Goal: Task Accomplishment & Management: Complete application form

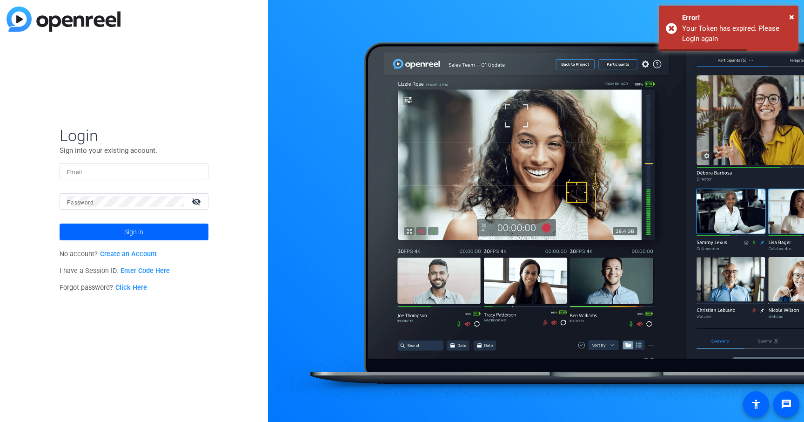
click at [120, 169] on input "Email" at bounding box center [134, 171] width 134 height 11
type input "[PERSON_NAME][EMAIL_ADDRESS][PERSON_NAME][DOMAIN_NAME]"
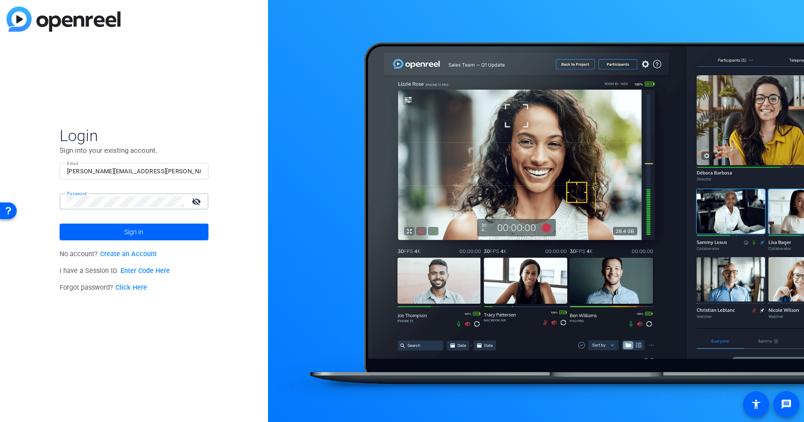
click at [60, 223] on button "Sign in" at bounding box center [134, 231] width 149 height 17
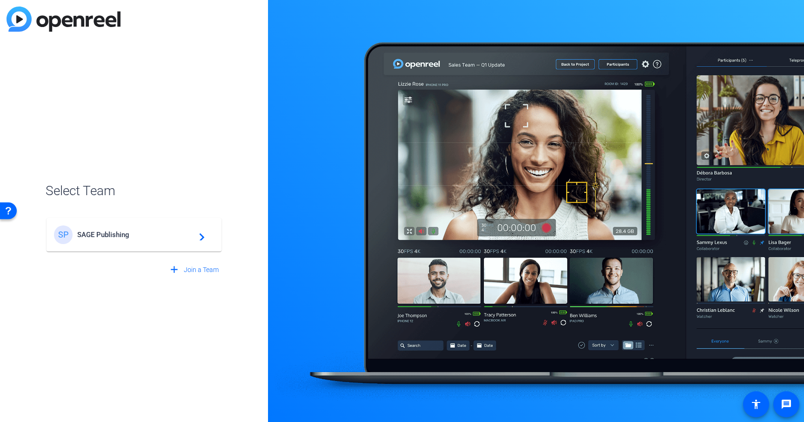
click at [90, 231] on span "SAGE Publishing" at bounding box center [135, 234] width 116 height 8
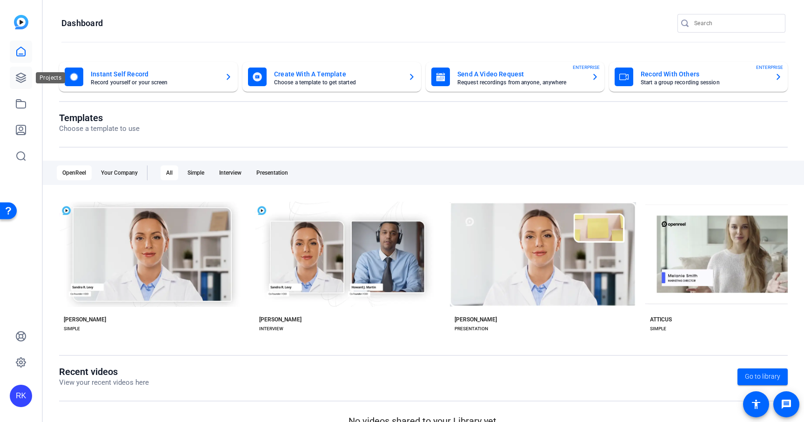
click at [20, 73] on icon at bounding box center [20, 77] width 9 height 9
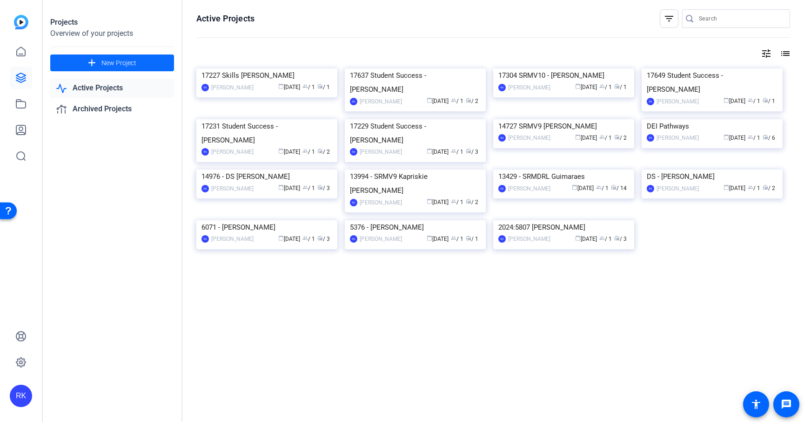
click at [137, 62] on span at bounding box center [112, 63] width 124 height 22
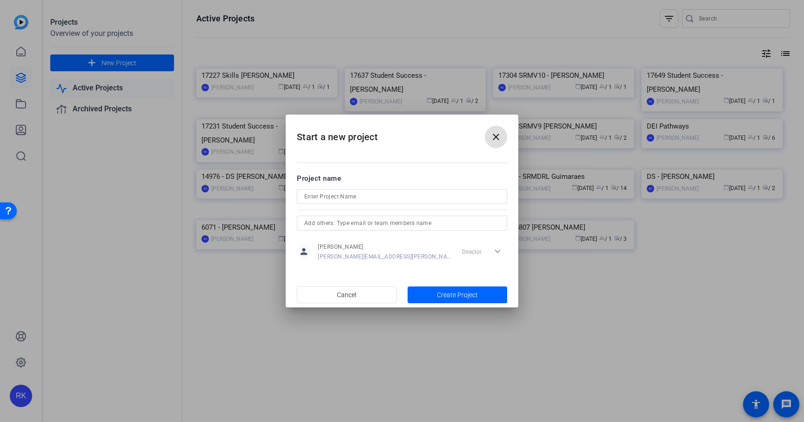
click at [322, 196] on input at bounding box center [401, 196] width 195 height 11
paste input "17356 [PERSON_NAME] SSB1"
click at [368, 196] on input "17356 [PERSON_NAME] SSB1" at bounding box center [401, 196] width 195 height 11
click at [323, 195] on input "17356 [PERSON_NAME]" at bounding box center [401, 196] width 195 height 11
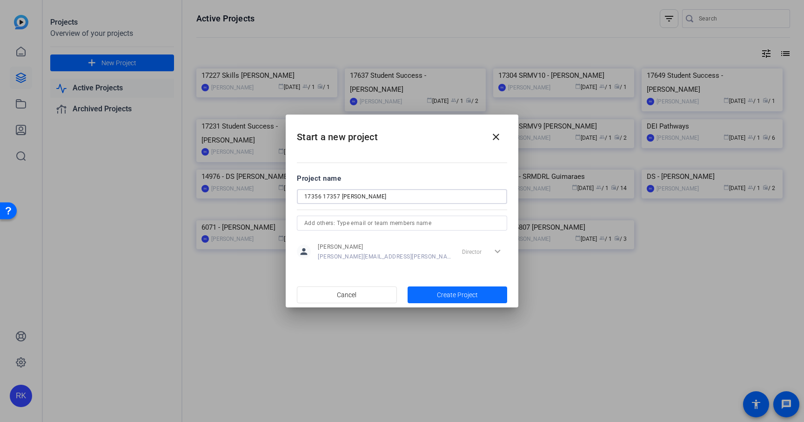
type input "17356 17357 [PERSON_NAME]"
click at [465, 292] on span "Create Project" at bounding box center [457, 295] width 41 height 10
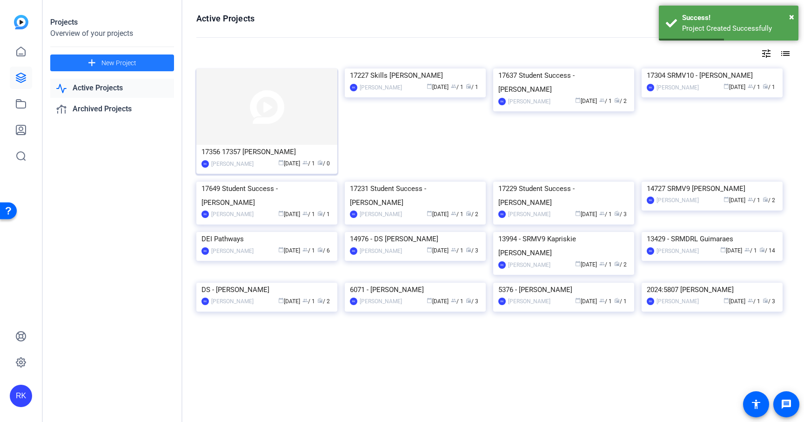
click at [220, 118] on img at bounding box center [266, 106] width 141 height 76
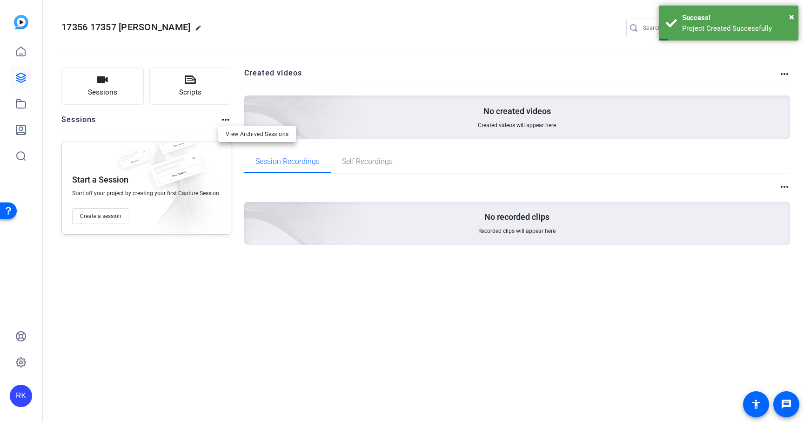
click at [90, 215] on div at bounding box center [402, 211] width 804 height 422
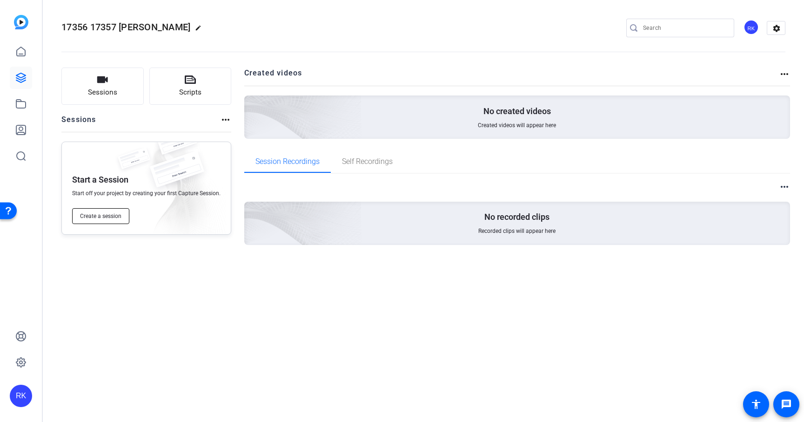
click at [101, 214] on span "Create a session" at bounding box center [100, 215] width 41 height 7
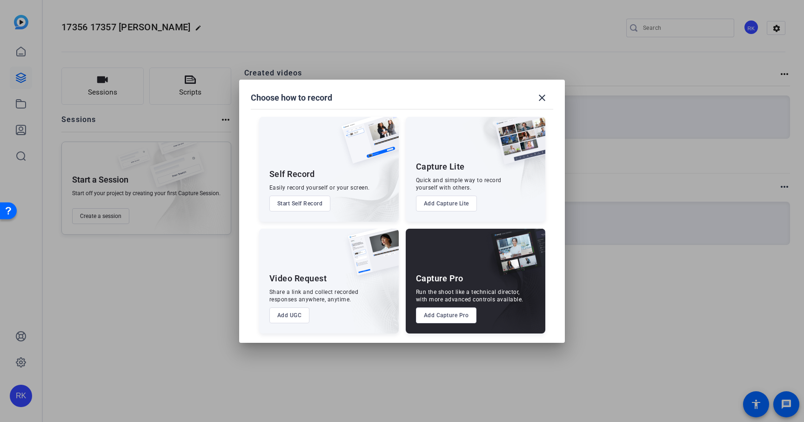
click at [451, 316] on button "Add Capture Pro" at bounding box center [446, 315] width 61 height 16
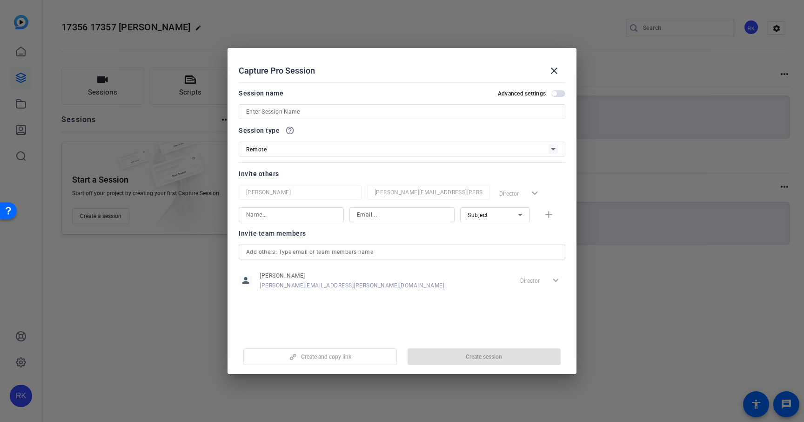
click at [336, 114] on input at bounding box center [402, 111] width 312 height 11
paste input "17356 [PERSON_NAME] SSB1"
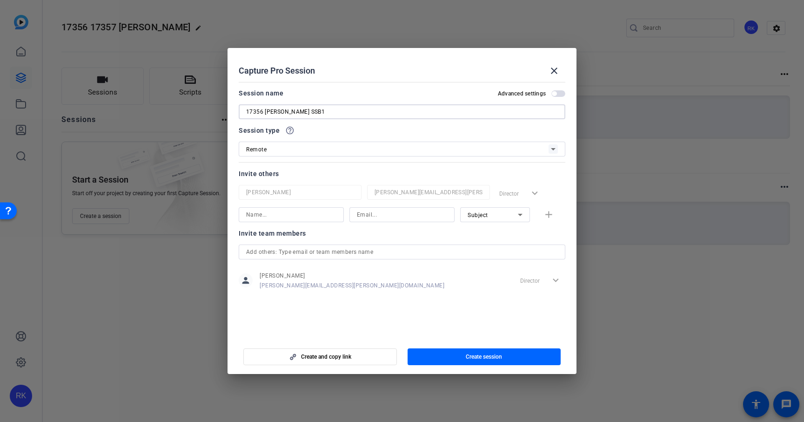
drag, startPoint x: 264, startPoint y: 109, endPoint x: 233, endPoint y: 109, distance: 30.7
click at [233, 109] on mat-dialog-content "Session name Advanced settings 17356 [PERSON_NAME] SSB1 Session type help_outli…" at bounding box center [402, 207] width 349 height 258
click at [291, 108] on input "[PERSON_NAME] SSB1" at bounding box center [402, 111] width 312 height 11
type input "[PERSON_NAME] Filming"
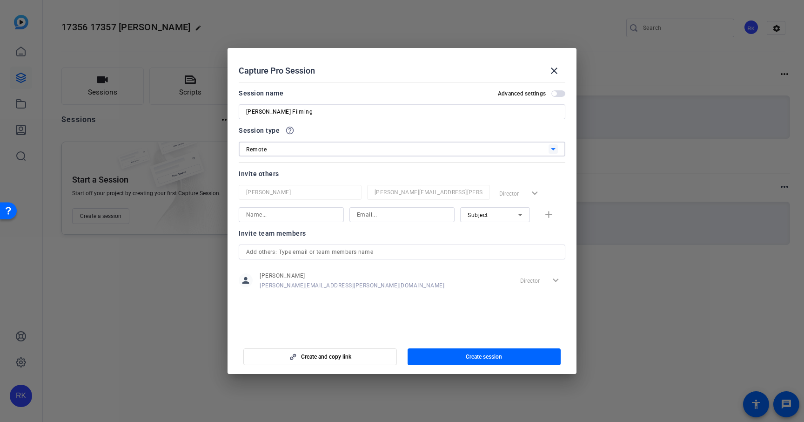
click at [275, 213] on input at bounding box center [291, 214] width 90 height 11
click at [318, 216] on input "[PERSON_NAME]" at bounding box center [291, 214] width 90 height 11
type input "[PERSON_NAME]"
paste input "[PERSON_NAME][EMAIL_ADDRESS][DOMAIN_NAME]"
type input "[PERSON_NAME][EMAIL_ADDRESS][DOMAIN_NAME]"
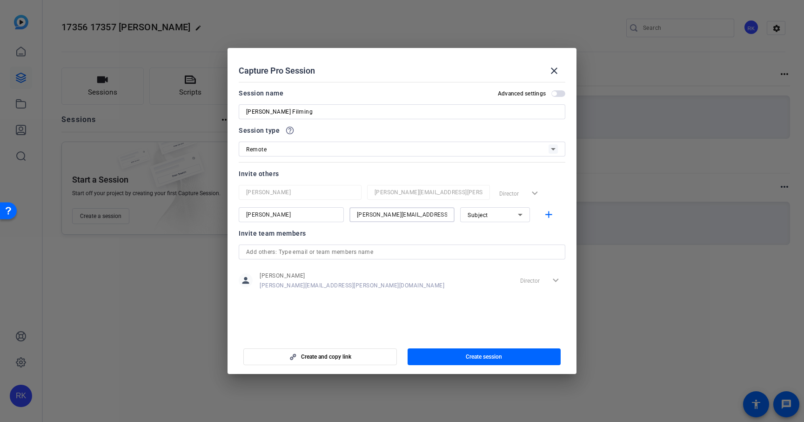
click at [506, 214] on div "Subject" at bounding box center [493, 215] width 50 height 12
click at [503, 234] on mat-option "Collaborator" at bounding box center [495, 233] width 70 height 15
click at [543, 215] on mat-icon "add" at bounding box center [549, 215] width 12 height 12
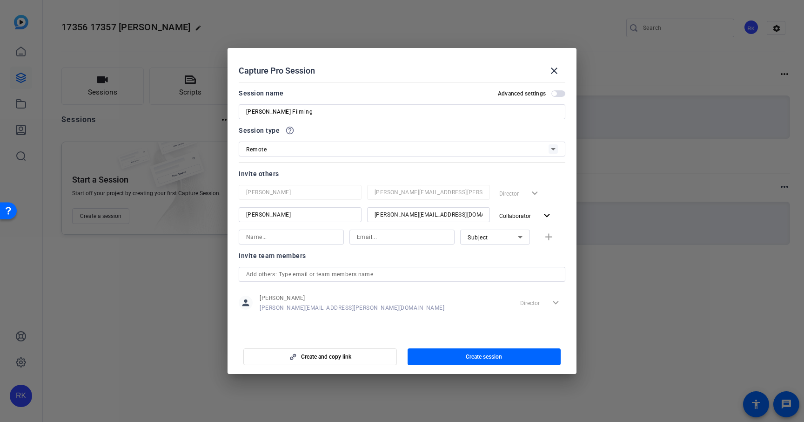
click at [286, 237] on input at bounding box center [291, 236] width 90 height 11
type input "[PERSON_NAME]"
paste input "[PERSON_NAME][EMAIL_ADDRESS][PERSON_NAME][DOMAIN_NAME]"
type input "[PERSON_NAME][EMAIL_ADDRESS][PERSON_NAME][DOMAIN_NAME]"
click at [472, 238] on span "Subject" at bounding box center [478, 237] width 20 height 7
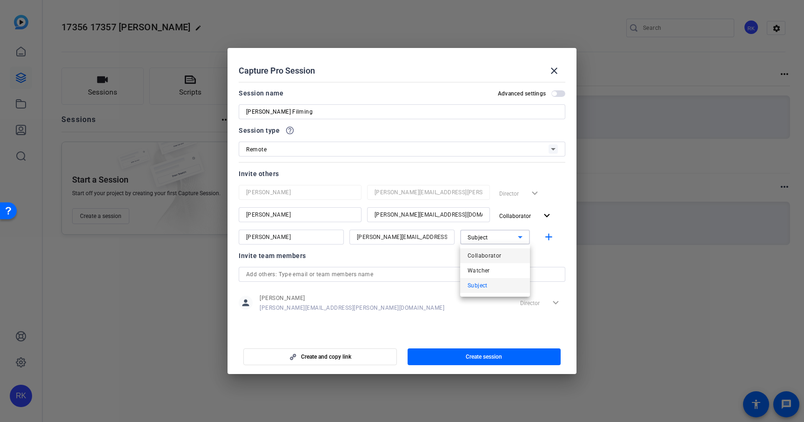
click at [490, 256] on span "Collaborator" at bounding box center [485, 255] width 34 height 11
click at [550, 235] on mat-icon "add" at bounding box center [549, 237] width 12 height 12
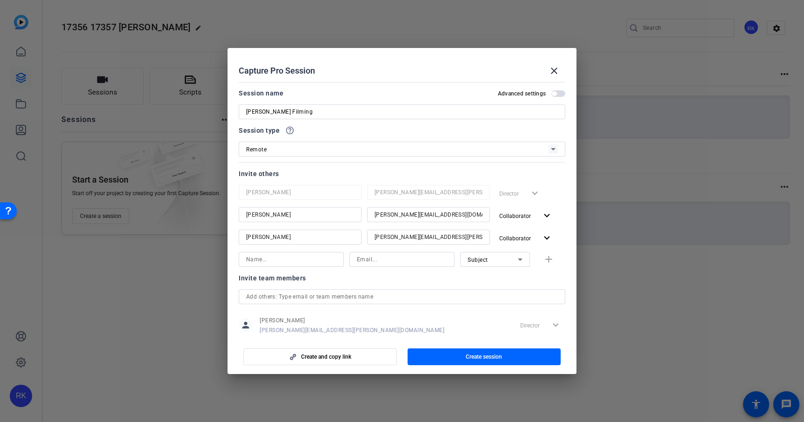
click at [328, 262] on input at bounding box center [291, 259] width 90 height 11
type input "[PERSON_NAME]"
paste input "[EMAIL_ADDRESS][DOMAIN_NAME]"
type input "[EMAIL_ADDRESS][DOMAIN_NAME]"
click at [498, 257] on div "Subject" at bounding box center [493, 260] width 50 height 12
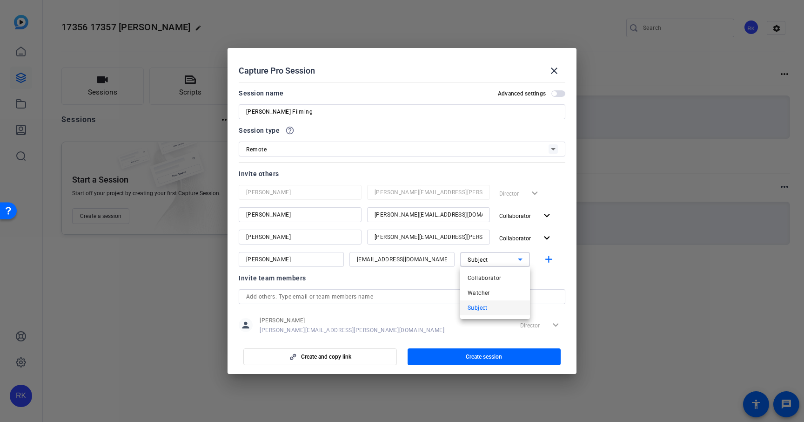
click at [551, 260] on div at bounding box center [402, 211] width 804 height 422
click at [551, 260] on mat-icon "add" at bounding box center [549, 260] width 12 height 12
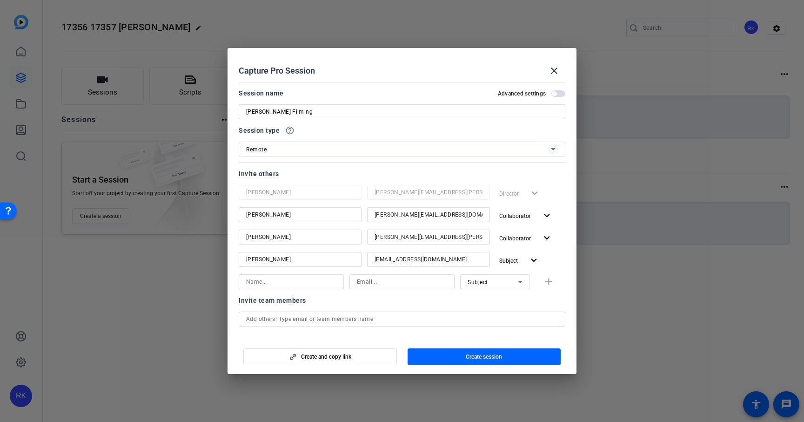
click at [559, 93] on span "button" at bounding box center [558, 93] width 14 height 7
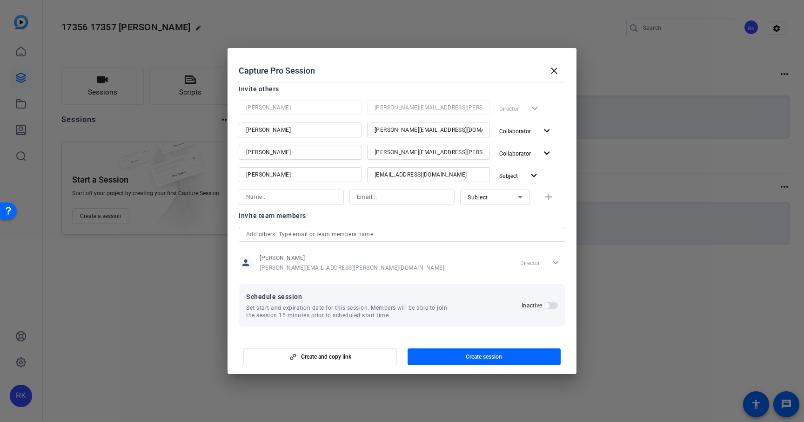
click at [551, 305] on span "button" at bounding box center [551, 305] width 14 height 7
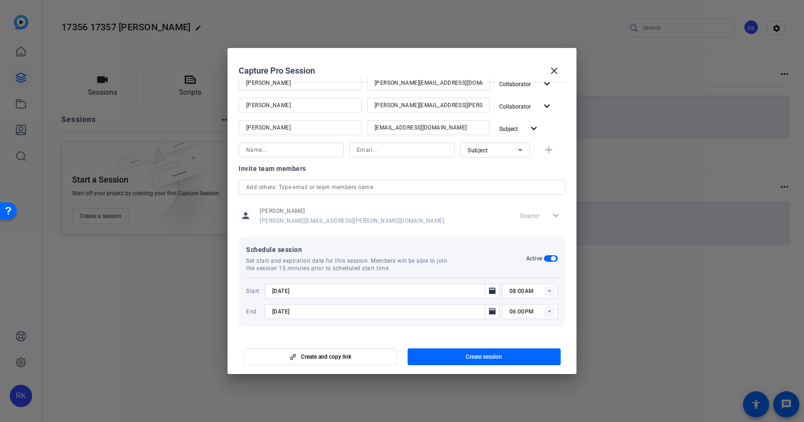
click at [550, 293] on rect at bounding box center [549, 290] width 11 height 11
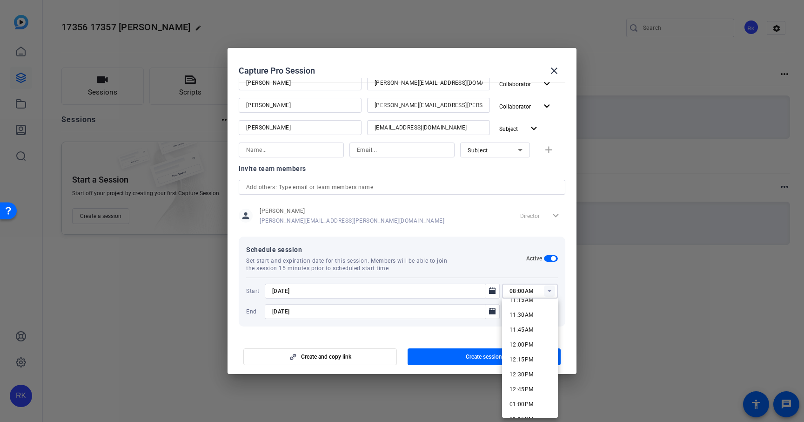
scroll to position [683, 0]
click at [531, 344] on span "12:00PM" at bounding box center [522, 340] width 24 height 11
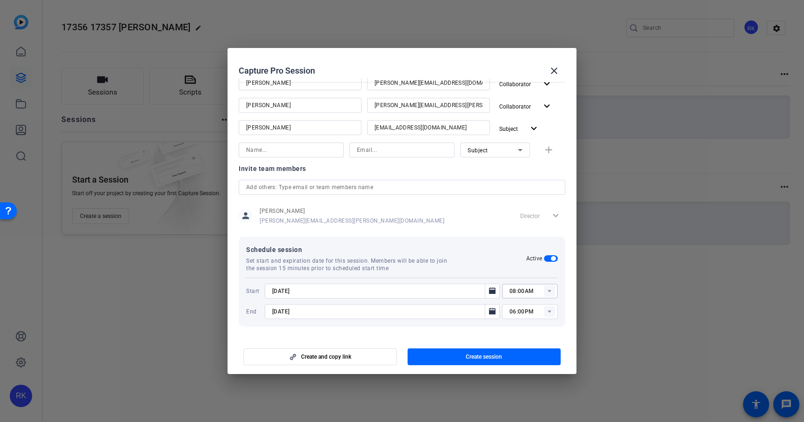
type input "12:00PM"
click at [490, 310] on icon "Open calendar" at bounding box center [492, 311] width 7 height 7
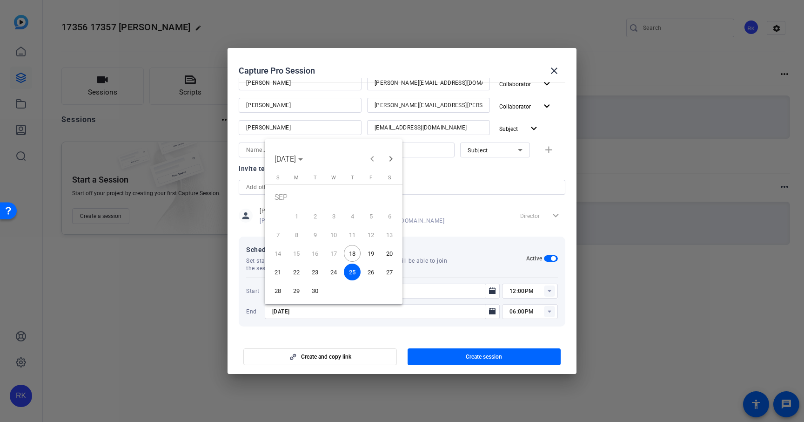
click at [354, 251] on span "18" at bounding box center [352, 253] width 17 height 17
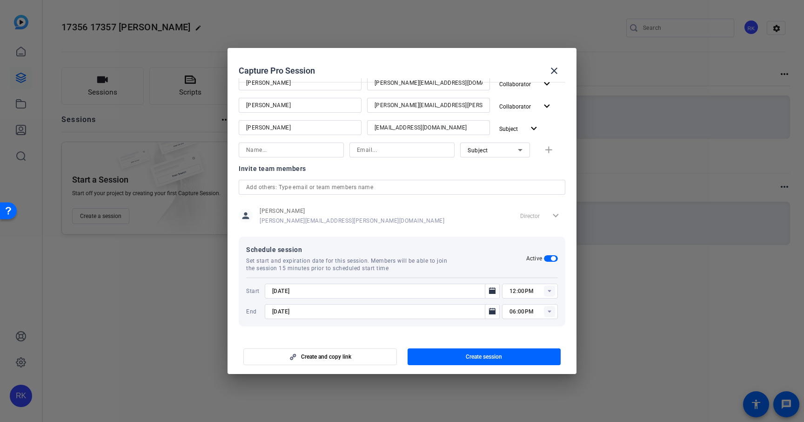
type input "[DATE]"
click at [548, 315] on rect at bounding box center [549, 311] width 11 height 11
click at [529, 198] on span "01:00PM" at bounding box center [522, 193] width 24 height 11
type input "01:00PM"
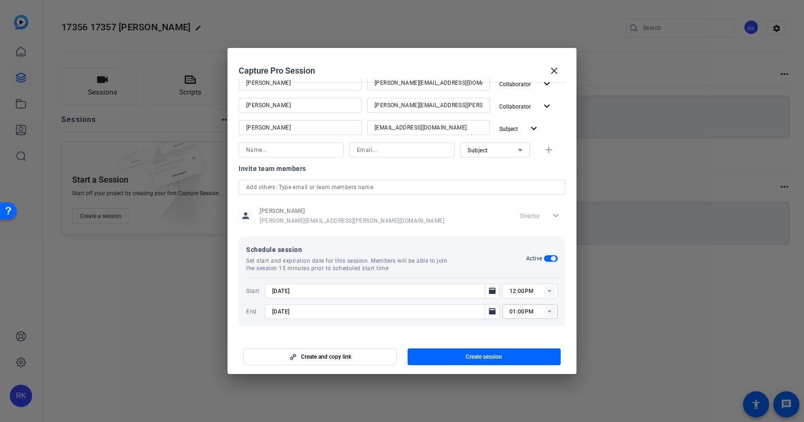
click at [552, 312] on rect at bounding box center [549, 311] width 11 height 11
click at [512, 326] on div at bounding box center [530, 324] width 56 height 10
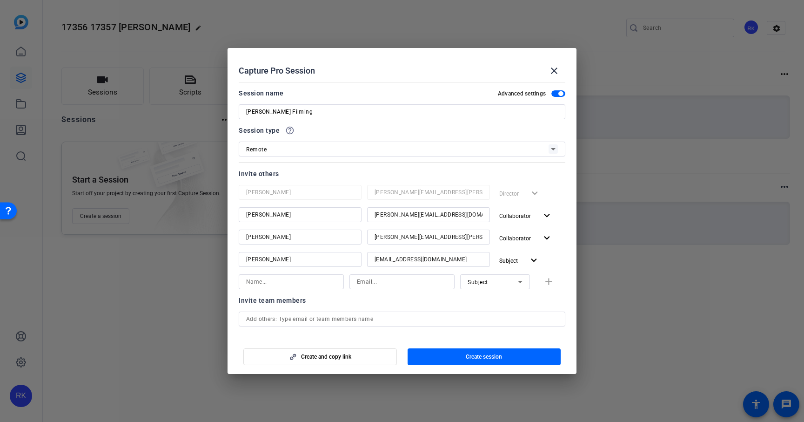
scroll to position [132, 0]
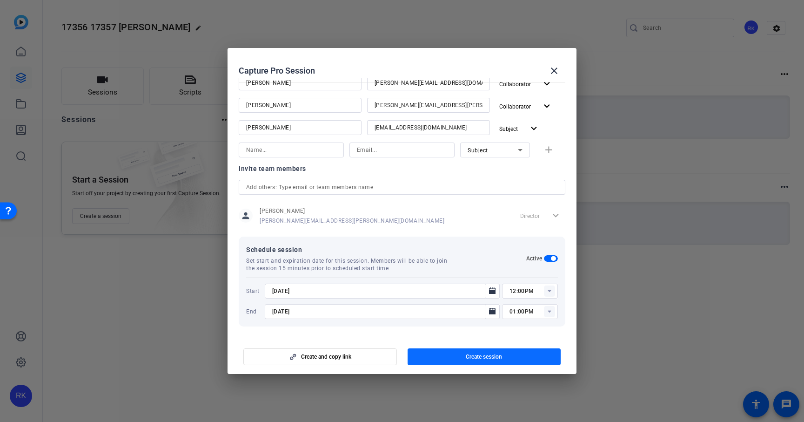
click at [471, 362] on span "button" at bounding box center [485, 356] width 154 height 22
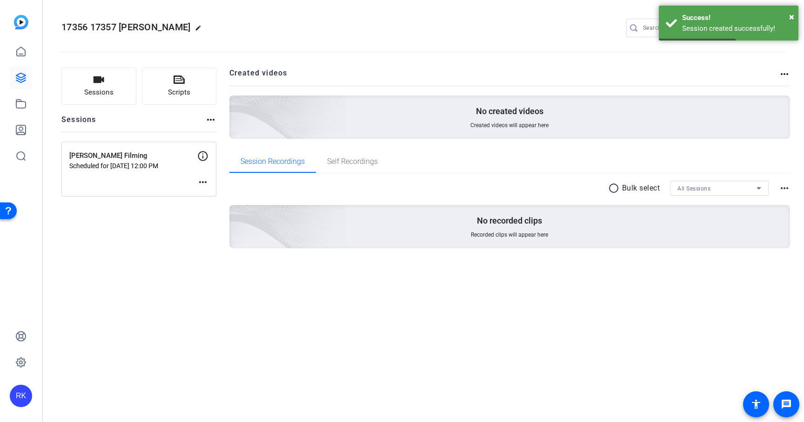
click at [204, 182] on mat-icon "more_horiz" at bounding box center [202, 181] width 11 height 11
click at [235, 198] on span "Edit Session" at bounding box center [226, 195] width 42 height 11
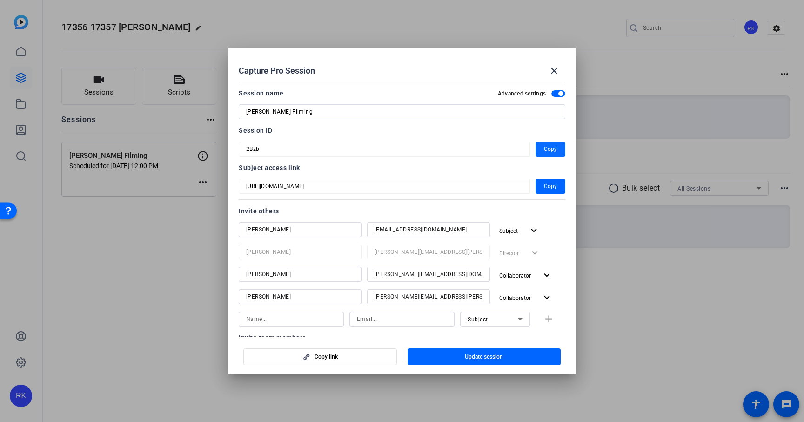
click at [544, 152] on span "Copy" at bounding box center [550, 148] width 13 height 11
click at [553, 186] on span "Copy" at bounding box center [550, 186] width 13 height 11
click at [554, 72] on mat-icon "close" at bounding box center [554, 70] width 11 height 11
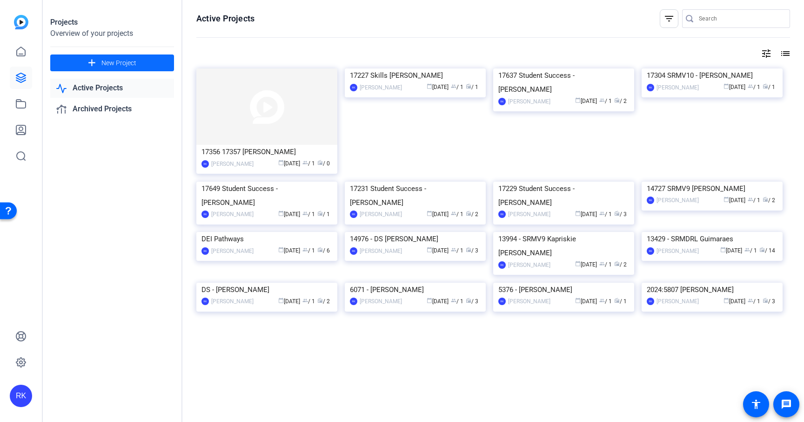
click at [118, 67] on span "New Project" at bounding box center [118, 63] width 35 height 10
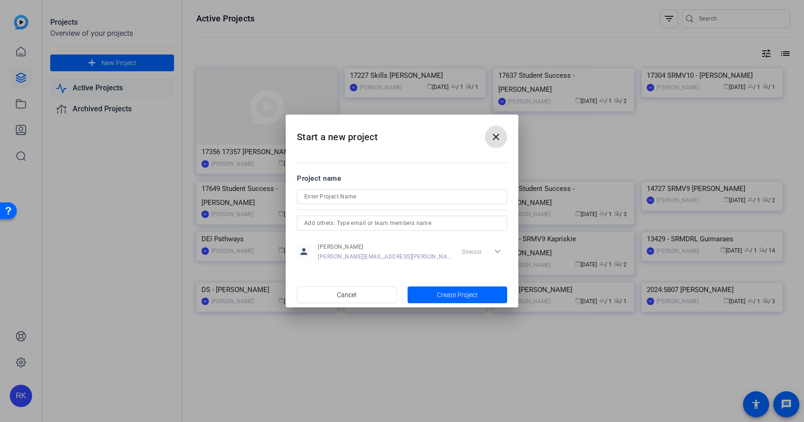
click at [357, 198] on input at bounding box center [401, 196] width 195 height 11
paste input "17648 [PERSON_NAME]"
type input "17648 [PERSON_NAME]"
click at [463, 296] on span "Create Project" at bounding box center [457, 295] width 41 height 10
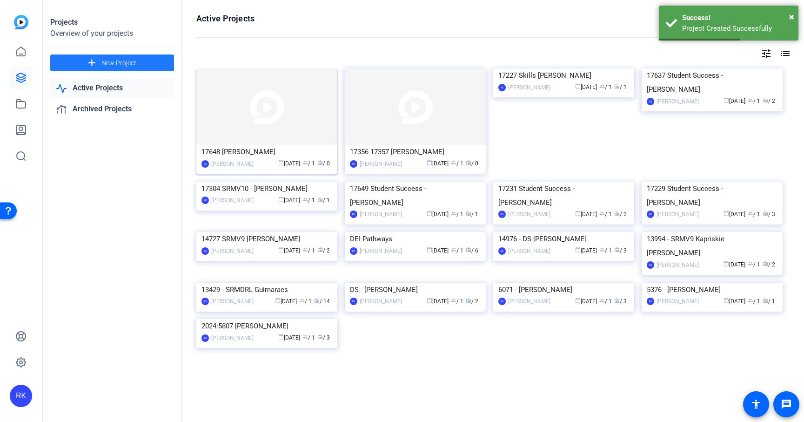
click at [265, 115] on img at bounding box center [266, 106] width 141 height 76
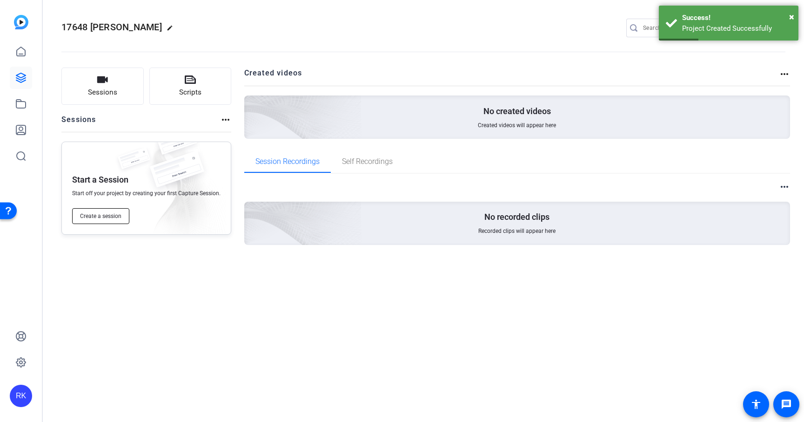
click at [96, 218] on span "Create a session" at bounding box center [100, 215] width 41 height 7
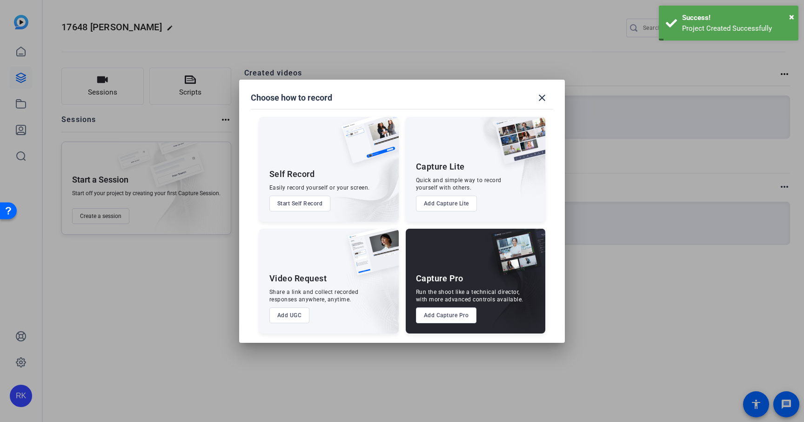
click at [427, 315] on button "Add Capture Pro" at bounding box center [446, 315] width 61 height 16
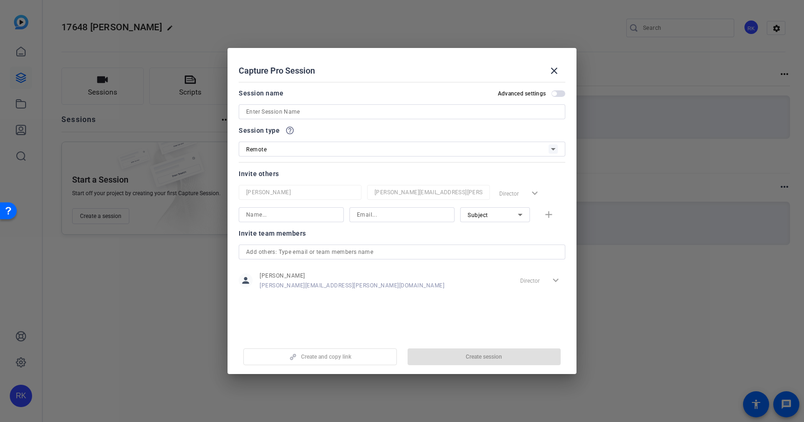
click at [311, 114] on input at bounding box center [402, 111] width 312 height 11
paste input "17648 [PERSON_NAME]"
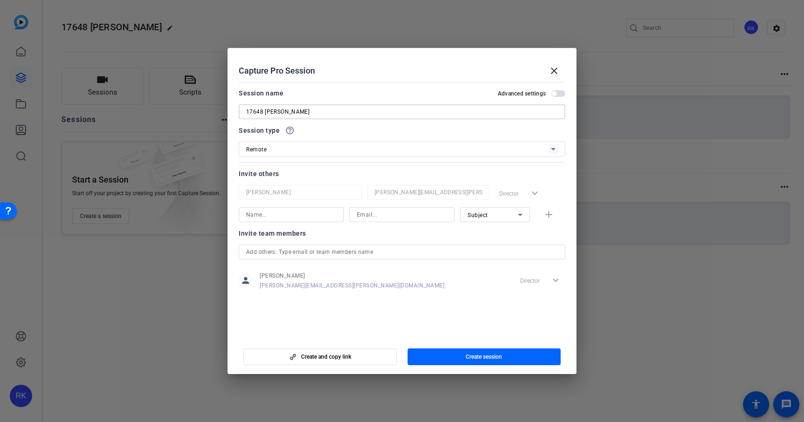
click at [255, 110] on input "17648 [PERSON_NAME]" at bounding box center [402, 111] width 312 height 11
click at [314, 110] on input "[PERSON_NAME]" at bounding box center [402, 111] width 312 height 11
type input "[PERSON_NAME] Filming"
click at [292, 217] on input at bounding box center [291, 214] width 90 height 11
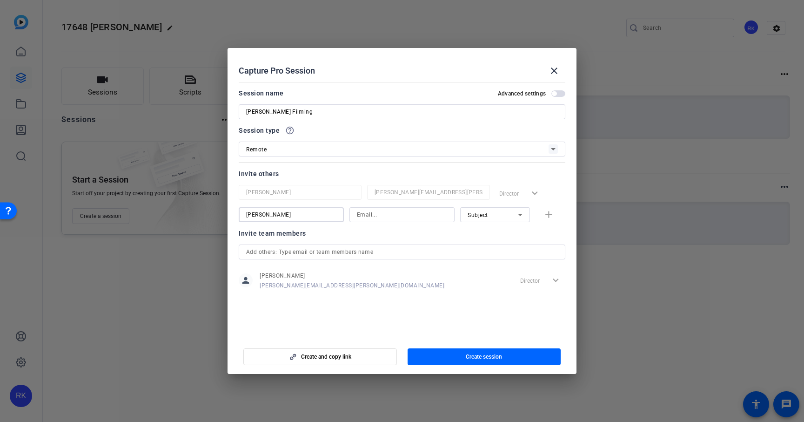
type input "[PERSON_NAME]"
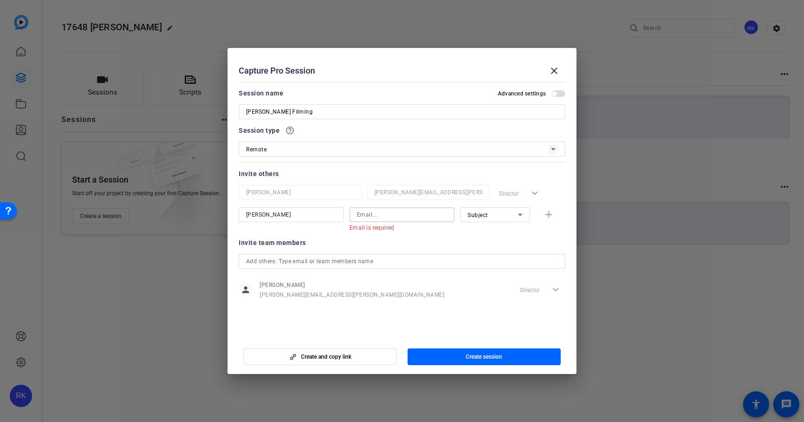
paste input "[PERSON_NAME][EMAIL_ADDRESS][DOMAIN_NAME]"
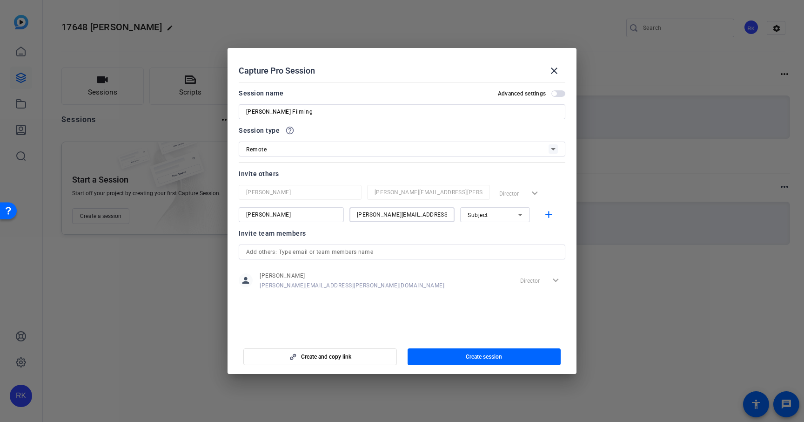
type input "[PERSON_NAME][EMAIL_ADDRESS][DOMAIN_NAME]"
click at [497, 214] on div "Subject" at bounding box center [493, 215] width 50 height 12
click at [481, 230] on span "Collaborator" at bounding box center [485, 233] width 34 height 11
click at [550, 213] on mat-icon "add" at bounding box center [549, 215] width 12 height 12
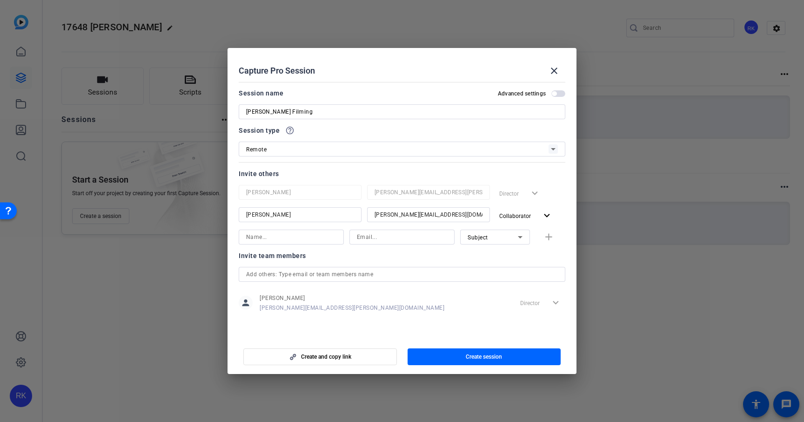
click at [332, 241] on input at bounding box center [291, 236] width 90 height 11
type input "[PERSON_NAME]"
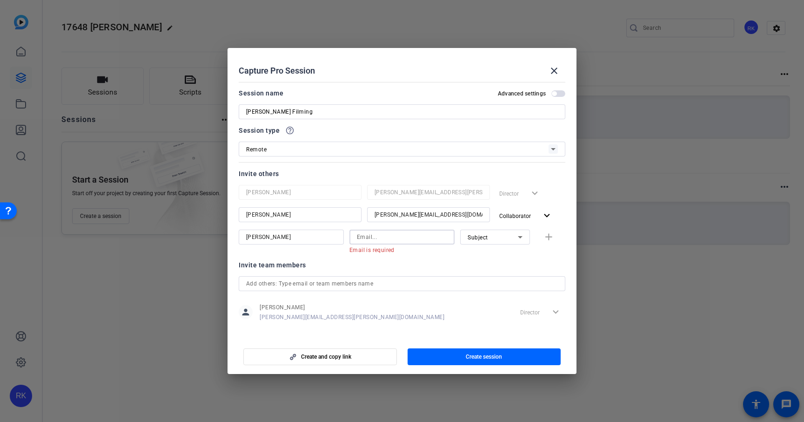
paste input "[PERSON_NAME][EMAIL_ADDRESS][PERSON_NAME][DOMAIN_NAME]"
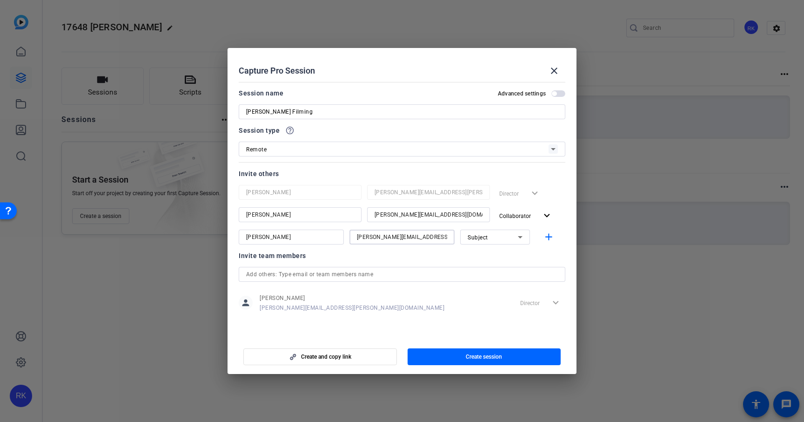
type input "[PERSON_NAME][EMAIL_ADDRESS][PERSON_NAME][DOMAIN_NAME]"
click at [510, 239] on div "Subject" at bounding box center [493, 237] width 50 height 12
click at [500, 255] on span "Collaborator" at bounding box center [485, 255] width 34 height 11
click at [546, 238] on mat-icon "add" at bounding box center [549, 237] width 12 height 12
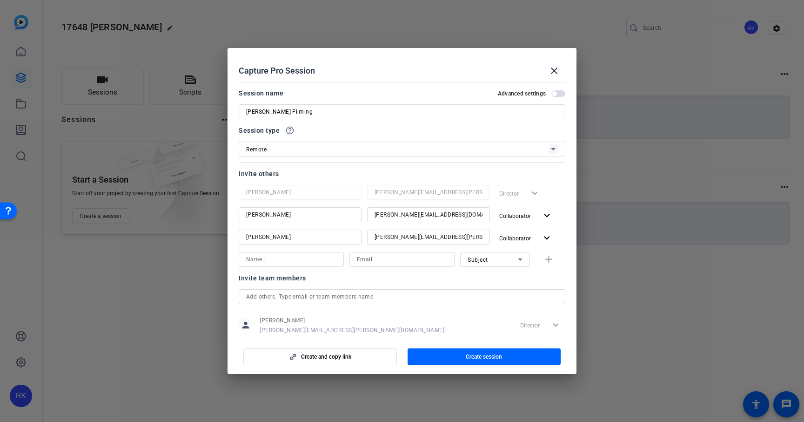
click at [308, 256] on input at bounding box center [291, 259] width 90 height 11
type input "[PERSON_NAME]"
paste input "[EMAIL_ADDRESS][PERSON_NAME][DOMAIN_NAME]"
type input "[EMAIL_ADDRESS][PERSON_NAME][DOMAIN_NAME]"
click at [548, 257] on mat-icon "add" at bounding box center [549, 260] width 12 height 12
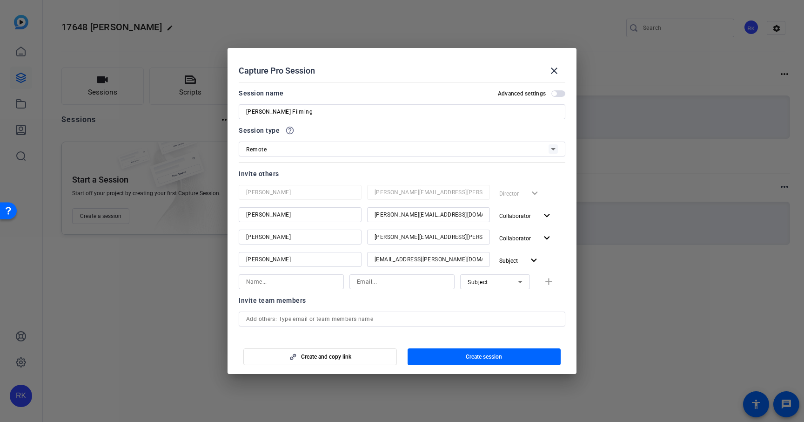
click at [571, 275] on mat-dialog-content "Session name Advanced settings [PERSON_NAME] Filming Session type help_outline …" at bounding box center [402, 207] width 349 height 258
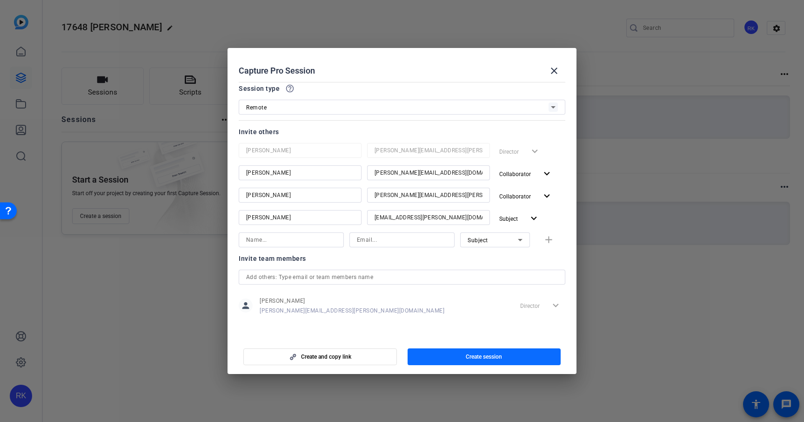
click at [467, 357] on span "Create session" at bounding box center [484, 356] width 36 height 7
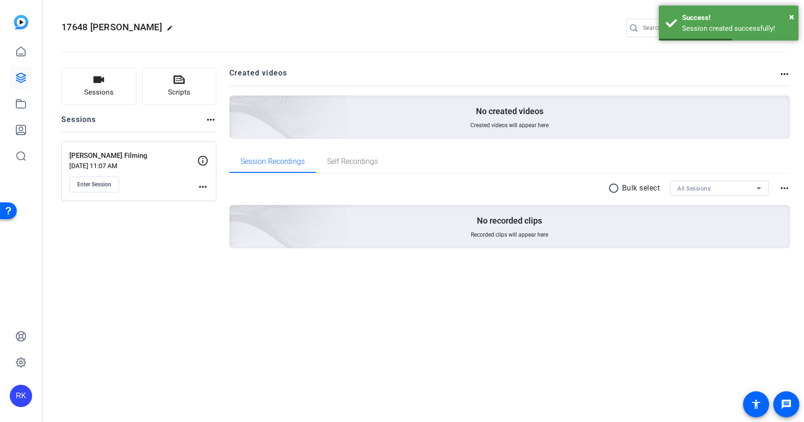
click at [198, 186] on mat-icon "more_horiz" at bounding box center [202, 186] width 11 height 11
click at [217, 200] on span "Edit Session" at bounding box center [226, 200] width 42 height 11
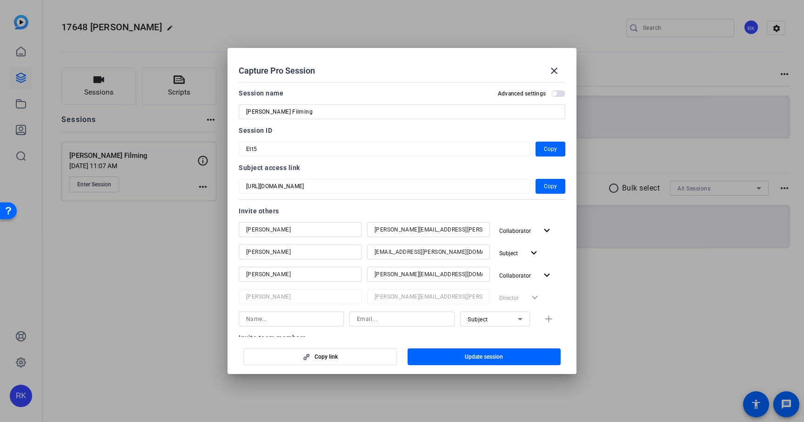
click at [558, 92] on span "button" at bounding box center [558, 93] width 14 height 7
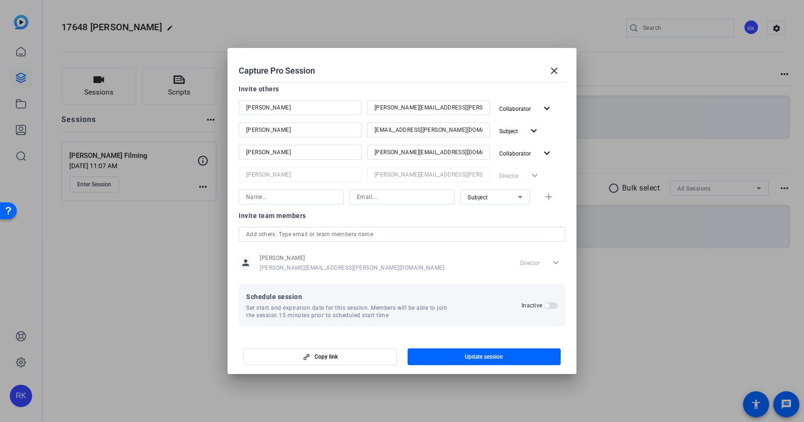
click at [550, 304] on span "button" at bounding box center [551, 305] width 14 height 7
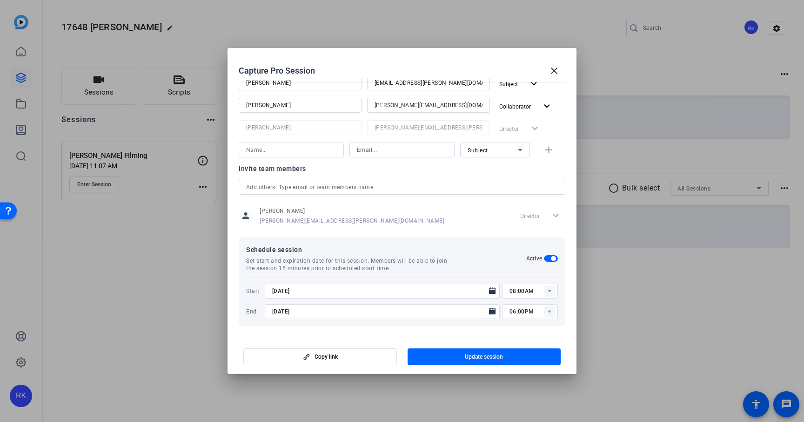
scroll to position [168, 0]
click at [548, 291] on rect at bounding box center [549, 291] width 11 height 11
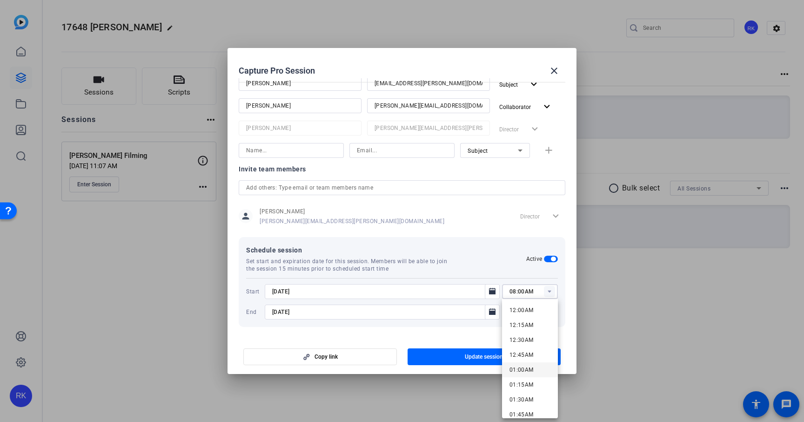
click at [525, 367] on span "01:00AM" at bounding box center [522, 369] width 24 height 7
type input "01:00AM"
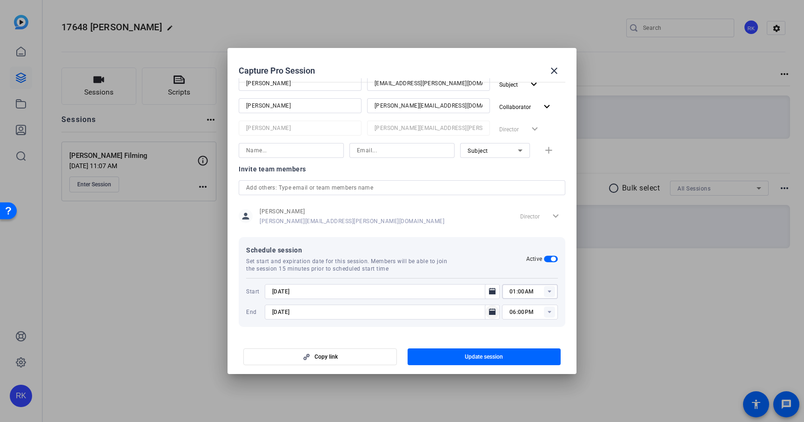
click at [494, 312] on icon "Open calendar" at bounding box center [492, 311] width 7 height 7
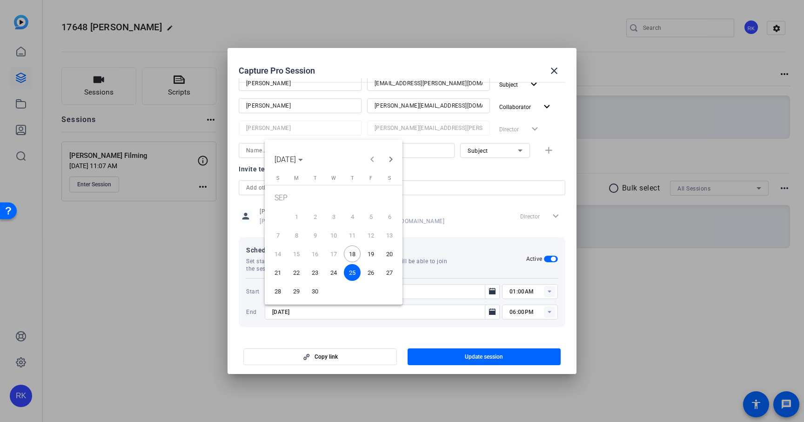
click at [353, 251] on span "18" at bounding box center [352, 253] width 17 height 17
type input "[DATE]"
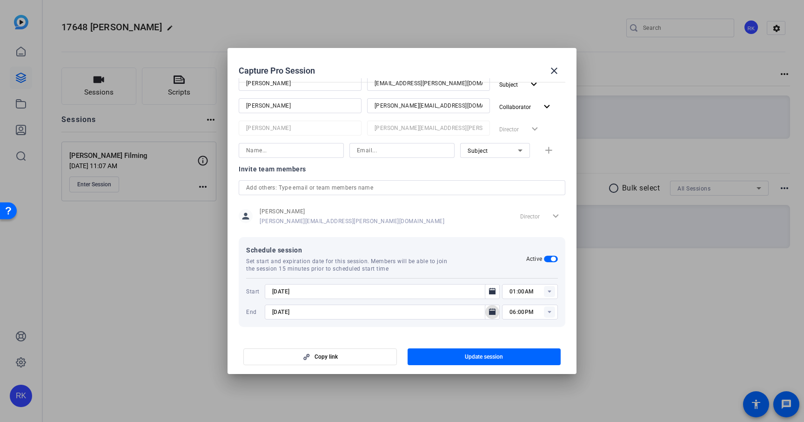
click at [550, 313] on rect at bounding box center [549, 311] width 11 height 11
click at [519, 196] on span "02:00AM" at bounding box center [522, 192] width 24 height 11
type input "02:00AM"
click at [528, 330] on mat-dialog-content "Session name Advanced settings [PERSON_NAME] Filming Session ID Ett5 Copy Subje…" at bounding box center [402, 207] width 349 height 258
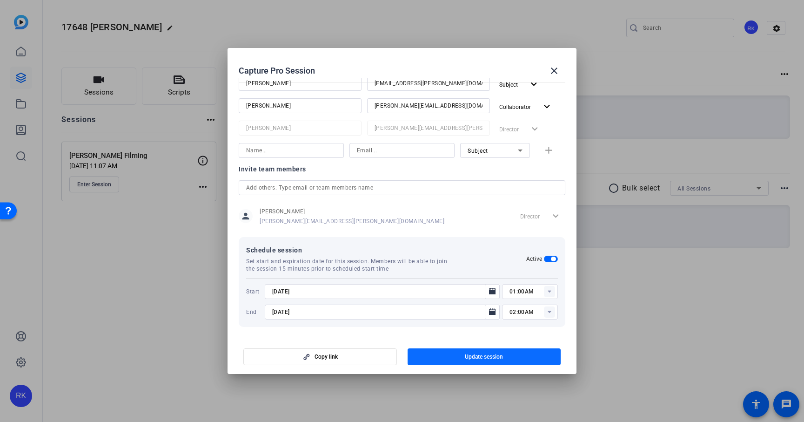
click at [495, 359] on span "Update session" at bounding box center [484, 356] width 38 height 7
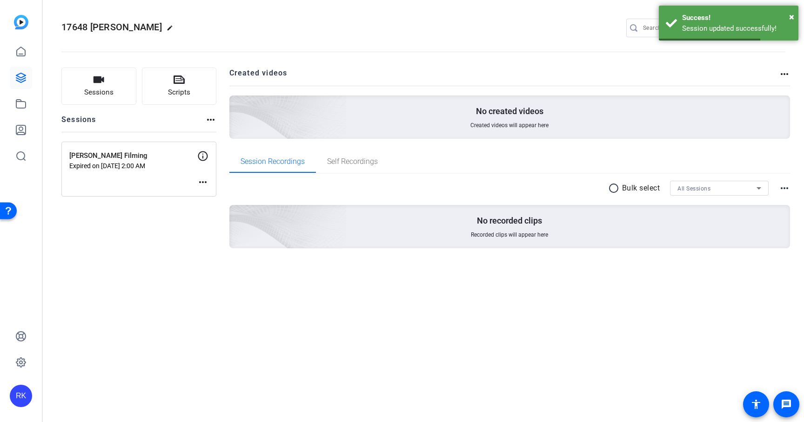
click at [203, 183] on mat-icon "more_horiz" at bounding box center [202, 181] width 11 height 11
click at [224, 197] on span "Edit Session" at bounding box center [226, 195] width 42 height 11
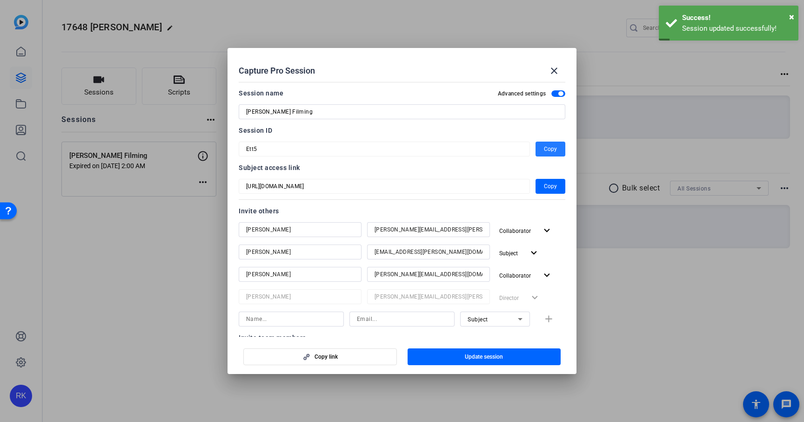
click at [550, 144] on span "Copy" at bounding box center [550, 148] width 13 height 11
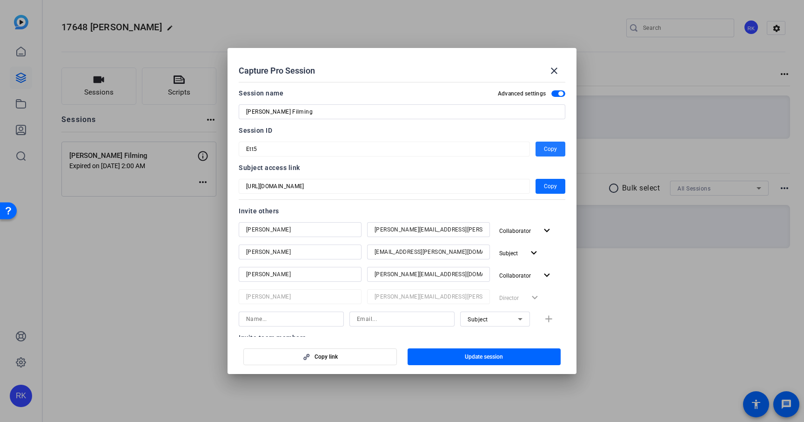
click at [551, 184] on span "Copy" at bounding box center [550, 186] width 13 height 11
